Goal: Transaction & Acquisition: Purchase product/service

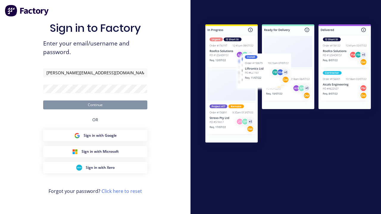
type input "[PERSON_NAME][EMAIL_ADDRESS][DOMAIN_NAME]"
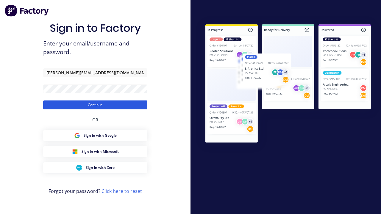
click at [95, 105] on button "Continue" at bounding box center [95, 105] width 104 height 9
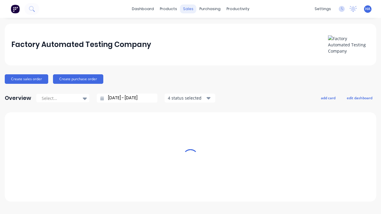
click at [188, 9] on div "sales" at bounding box center [188, 8] width 16 height 9
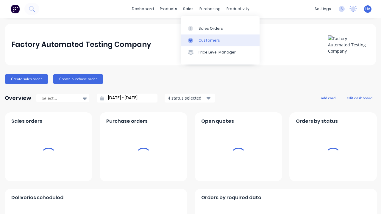
click at [220, 40] on link "Customers" at bounding box center [220, 41] width 79 height 12
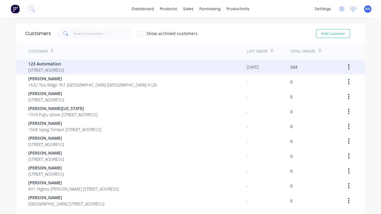
click at [64, 64] on span "123 Automation" at bounding box center [46, 64] width 36 height 6
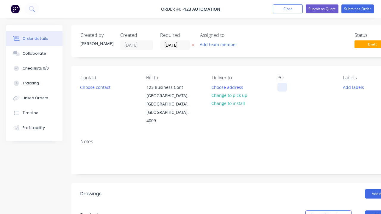
click at [282, 87] on div at bounding box center [282, 87] width 10 height 9
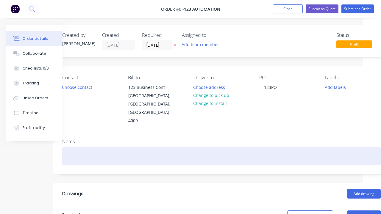
click at [221, 140] on div "Order details Collaborate Checklists 0/0 Tracking Linked Orders Timeline Profit…" at bounding box center [189, 211] width 414 height 372
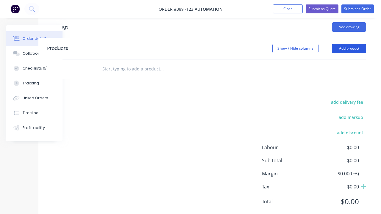
click at [349, 44] on button "Add product" at bounding box center [349, 49] width 34 height 10
